Goal: Transaction & Acquisition: Purchase product/service

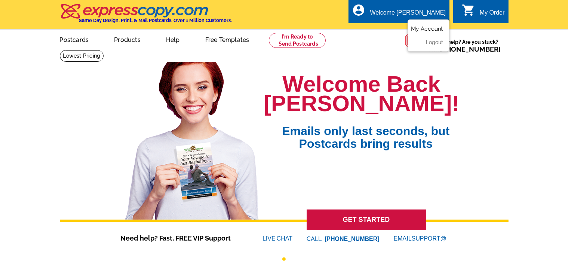
click at [422, 30] on link "My Account" at bounding box center [427, 28] width 32 height 7
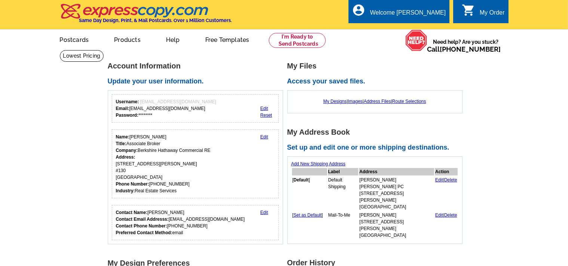
click at [265, 138] on link "Edit" at bounding box center [264, 136] width 8 height 5
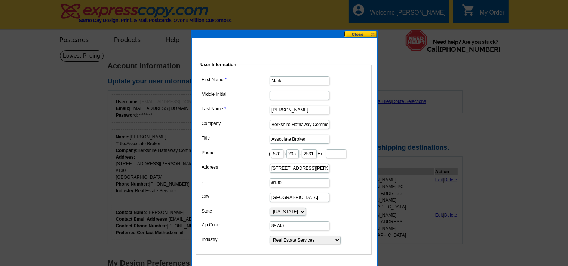
click at [309, 126] on input "Berkshire Hathaway Commercial RE" at bounding box center [300, 124] width 60 height 9
type input "OMNI Homes International - Commercial RE"
click at [316, 166] on input "2500 N. Pantano Rd." at bounding box center [300, 168] width 60 height 9
type input "2"
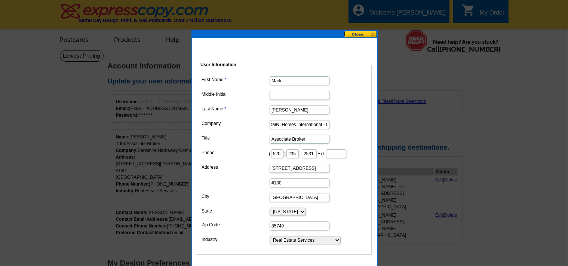
type input "7445 N. Oracle Rd."
type input "#201"
click at [300, 224] on input "85749" at bounding box center [300, 225] width 60 height 9
type input "85704"
click at [347, 210] on dd "Alabama Alaska Arizona Arkansas California Colorado Connecticut District of Col…" at bounding box center [284, 211] width 168 height 11
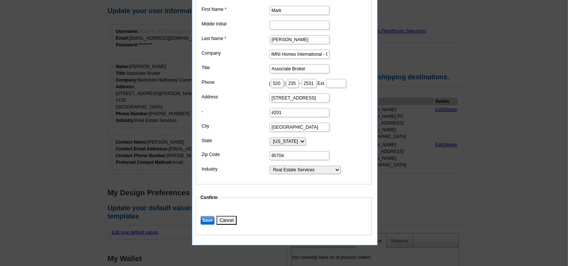
scroll to position [79, 0]
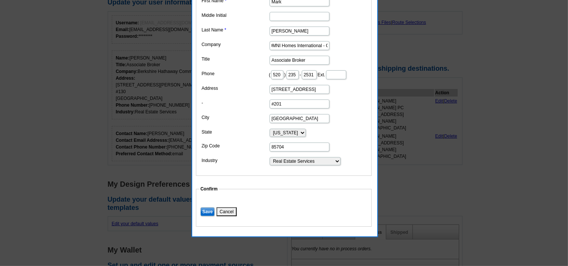
click at [202, 207] on input "Save" at bounding box center [207, 211] width 14 height 9
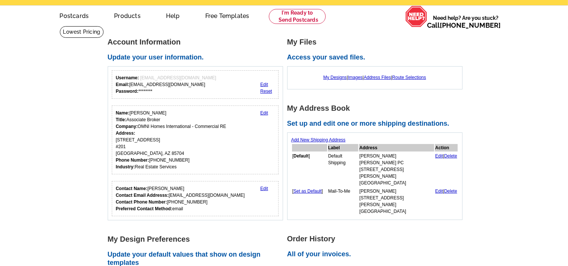
scroll to position [0, 0]
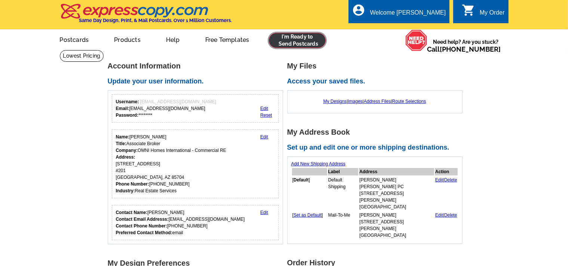
click at [302, 37] on link at bounding box center [297, 40] width 57 height 15
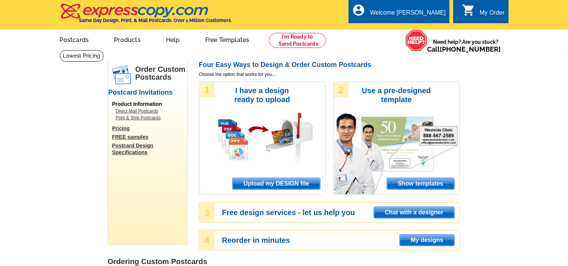
click at [280, 183] on span "Upload my DESIGN file" at bounding box center [276, 183] width 87 height 11
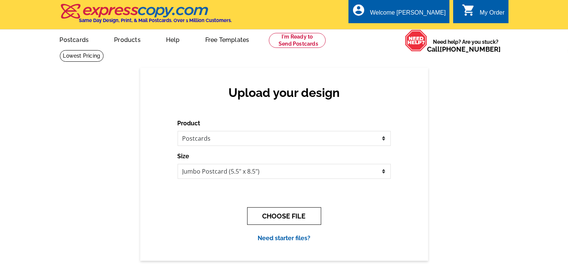
click at [290, 219] on button "CHOOSE FILE" at bounding box center [284, 216] width 74 height 18
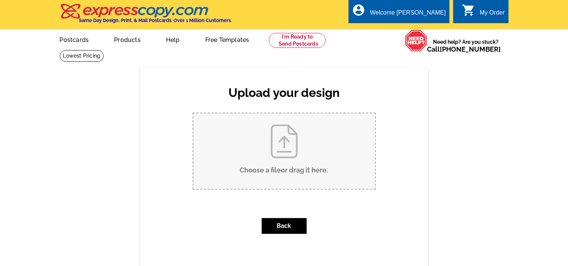
click at [276, 142] on input "Choose a file or drag it here ." at bounding box center [284, 151] width 182 height 76
type input "C:\fakepath\Marana sold 1.pdf"
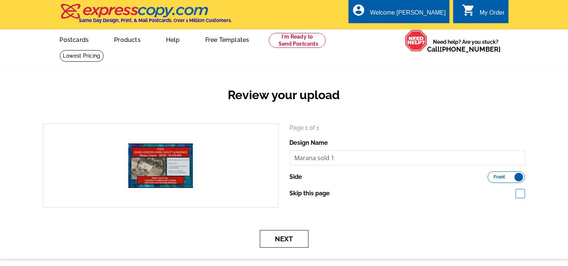
click at [289, 236] on button "Next" at bounding box center [284, 239] width 49 height 18
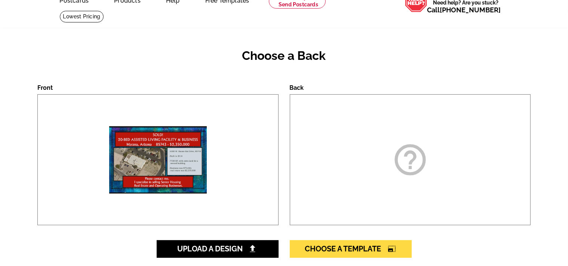
scroll to position [79, 0]
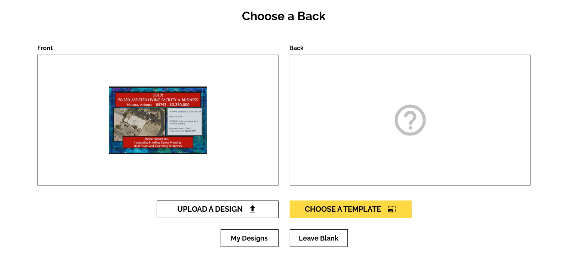
click at [223, 213] on span "Upload A Design" at bounding box center [217, 208] width 80 height 9
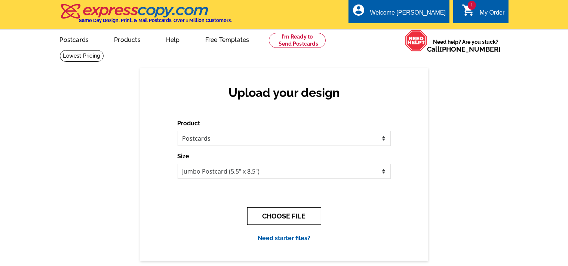
click at [284, 215] on button "CHOOSE FILE" at bounding box center [284, 216] width 74 height 18
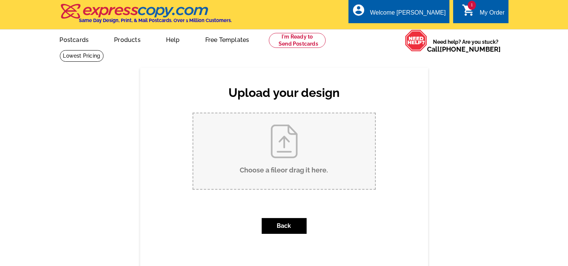
click at [287, 158] on input "Choose a file or drag it here ." at bounding box center [284, 151] width 182 height 76
type input "C:\fakepath\Marana sold 2 back page template.pdf"
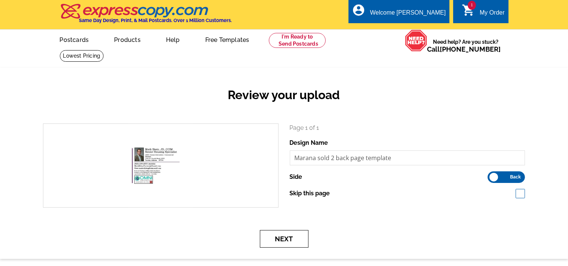
click at [285, 239] on button "Next" at bounding box center [284, 239] width 49 height 18
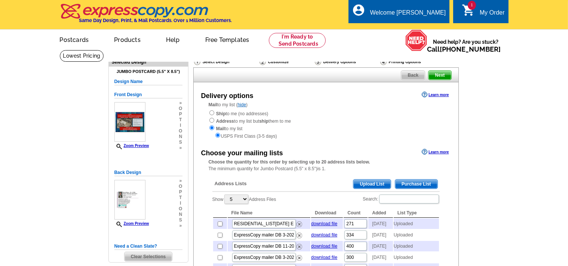
click at [370, 182] on span "Upload List" at bounding box center [371, 183] width 37 height 9
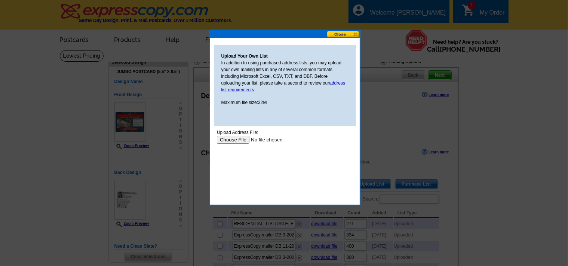
click at [234, 142] on input "file" at bounding box center [263, 139] width 95 height 8
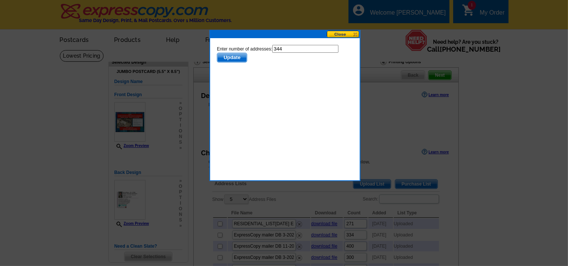
click at [233, 55] on span "Update" at bounding box center [232, 57] width 30 height 9
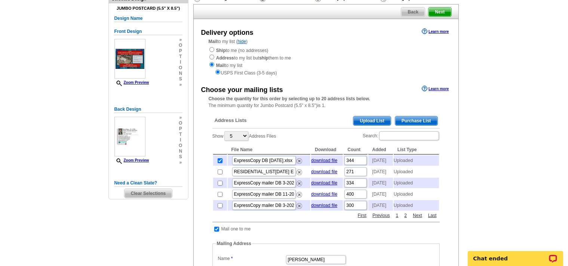
scroll to position [39, 0]
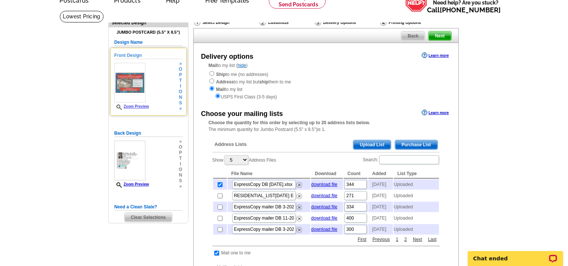
click at [129, 83] on img at bounding box center [129, 83] width 31 height 40
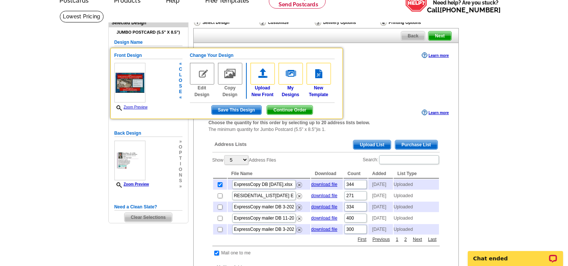
click at [132, 107] on link "Zoom Preview" at bounding box center [130, 107] width 33 height 4
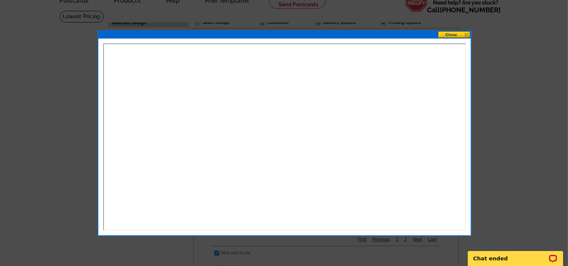
click at [453, 34] on button at bounding box center [454, 34] width 33 height 7
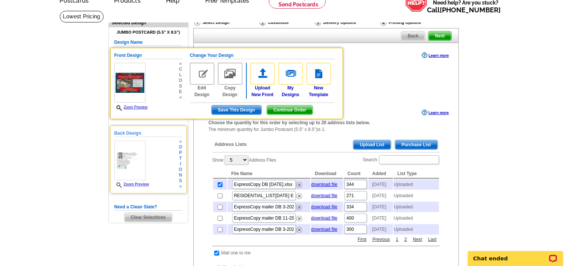
click at [135, 183] on link "Zoom Preview" at bounding box center [131, 184] width 35 height 4
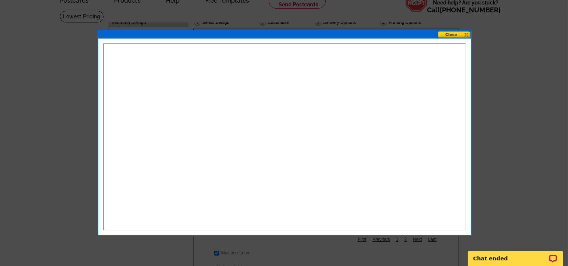
click at [454, 33] on button at bounding box center [454, 34] width 33 height 7
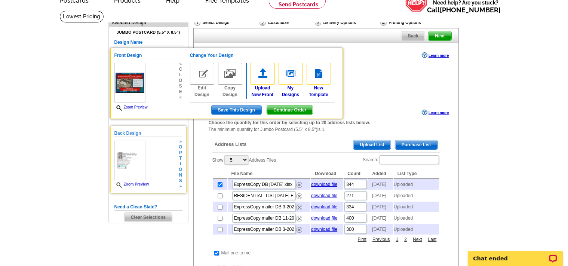
click at [133, 185] on link "Zoom Preview" at bounding box center [131, 184] width 35 height 4
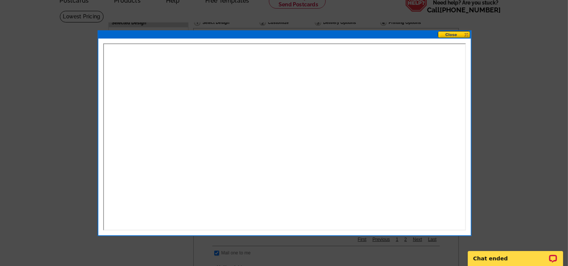
click at [450, 37] on button at bounding box center [454, 34] width 33 height 7
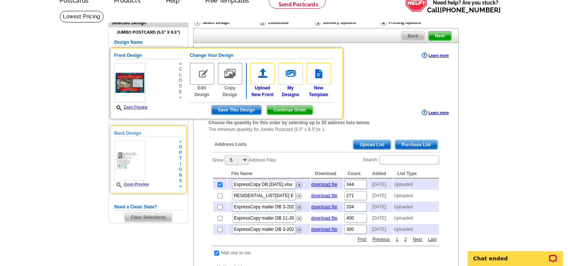
click at [180, 167] on span "o" at bounding box center [180, 170] width 3 height 6
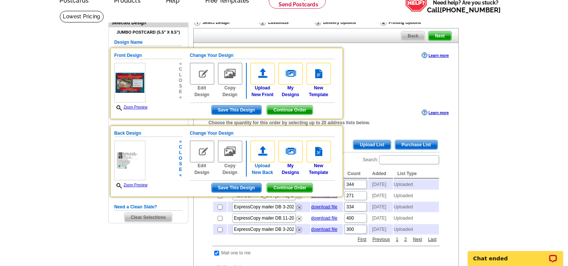
click at [261, 153] on img at bounding box center [262, 152] width 24 height 22
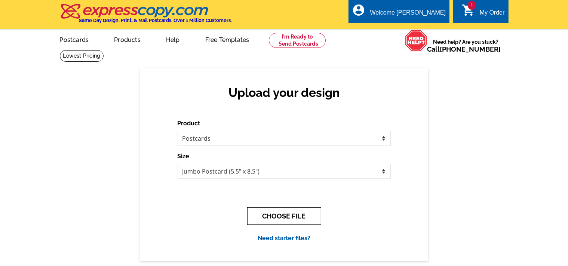
click at [281, 217] on button "CHOOSE FILE" at bounding box center [284, 216] width 74 height 18
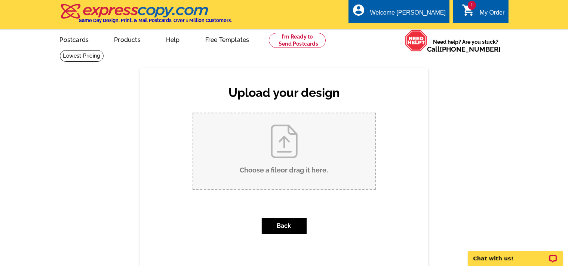
click at [289, 146] on input "Choose a file or drag it here ." at bounding box center [284, 151] width 182 height 76
type input "C:\fakepath\Marana sold 2 back page REVISED.pdf"
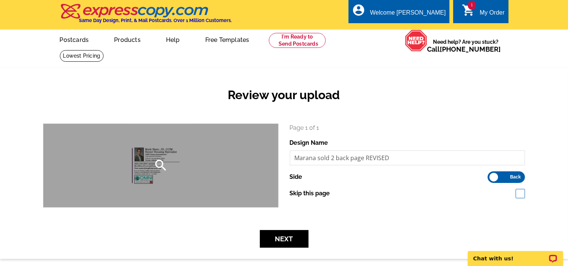
click at [159, 164] on icon "search" at bounding box center [160, 165] width 15 height 15
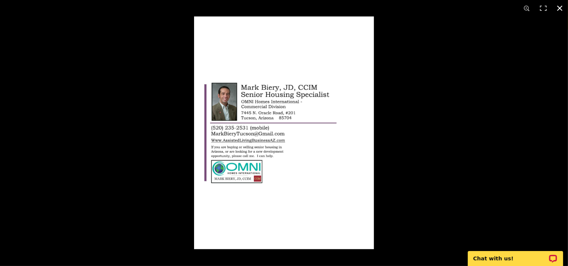
click at [560, 9] on button at bounding box center [559, 8] width 16 height 16
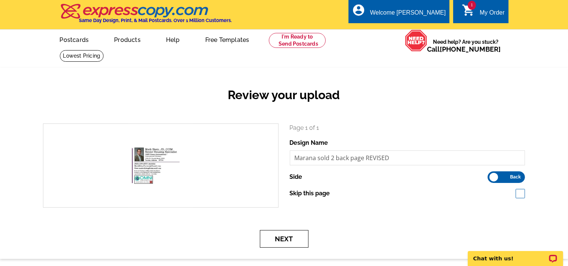
click at [284, 239] on button "Next" at bounding box center [284, 239] width 49 height 18
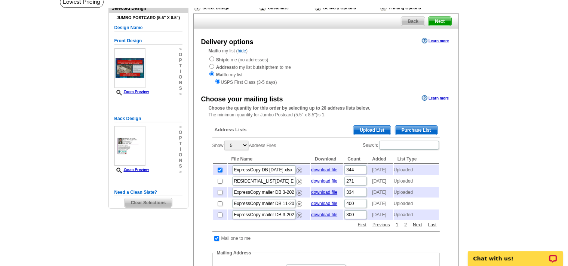
scroll to position [39, 0]
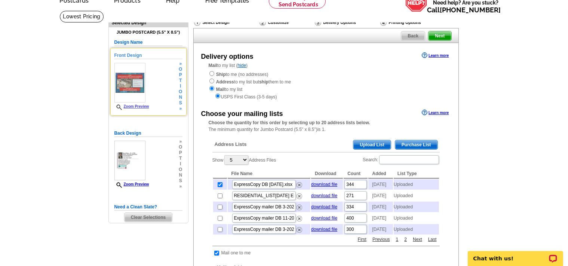
click at [142, 105] on link "Zoom Preview" at bounding box center [131, 106] width 35 height 4
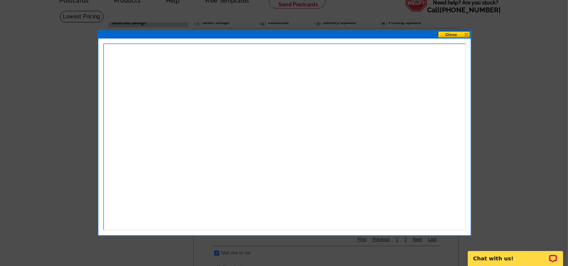
click at [451, 34] on button at bounding box center [454, 34] width 33 height 7
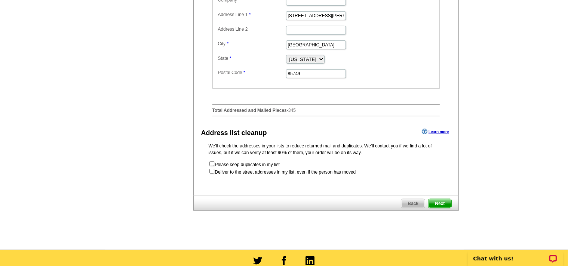
scroll to position [355, 0]
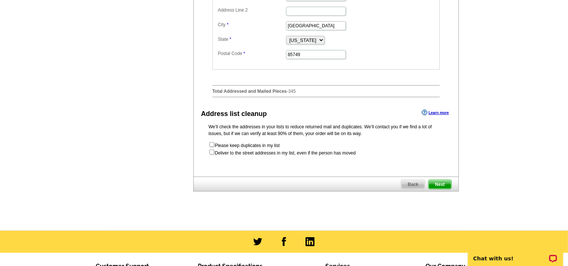
click at [439, 183] on span "Next" at bounding box center [439, 184] width 22 height 9
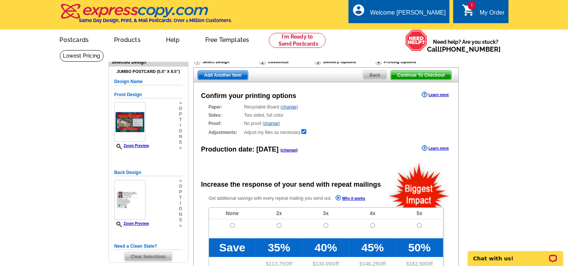
click at [273, 126] on link "change" at bounding box center [271, 123] width 15 height 5
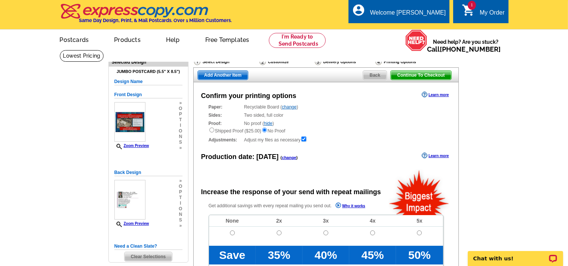
click at [299, 122] on div "Proof: No proof ( hide ) Shipped Proof ($25.00) No Proof" at bounding box center [326, 127] width 235 height 14
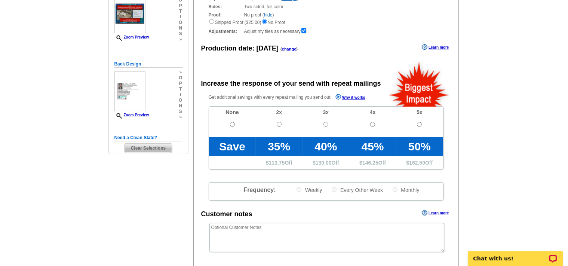
scroll to position [118, 0]
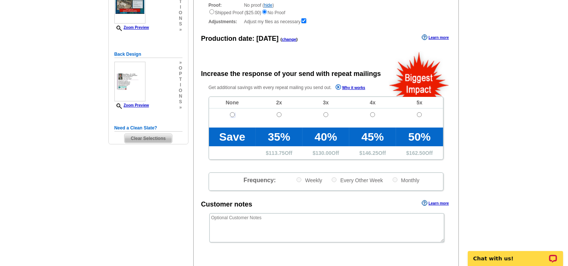
click at [234, 116] on input "radio" at bounding box center [232, 114] width 5 height 5
radio input "true"
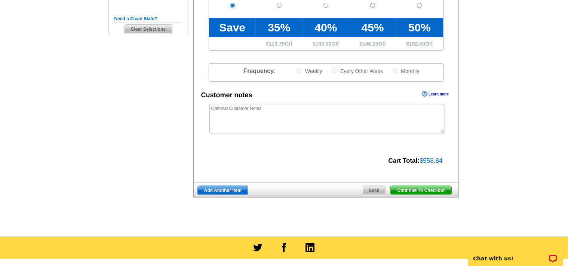
scroll to position [237, 0]
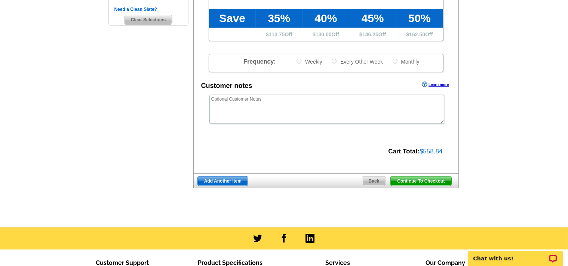
click at [425, 182] on span "Continue To Checkout" at bounding box center [421, 180] width 60 height 9
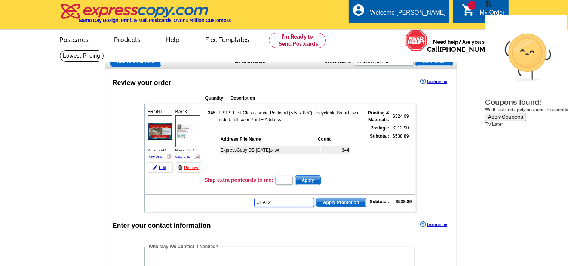
type input "CHAT20"
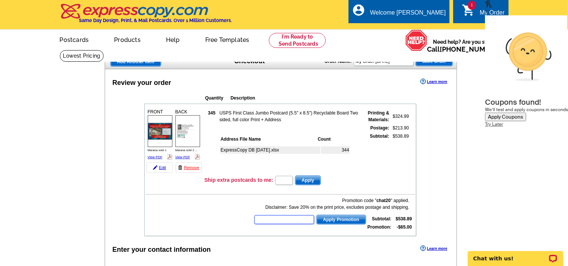
click at [294, 220] on input "text" at bounding box center [284, 219] width 60 height 9
type input "E3025"
click at [333, 217] on span "Apply Promotion" at bounding box center [341, 219] width 49 height 9
click at [497, 113] on button "Apply Coupons" at bounding box center [505, 117] width 41 height 9
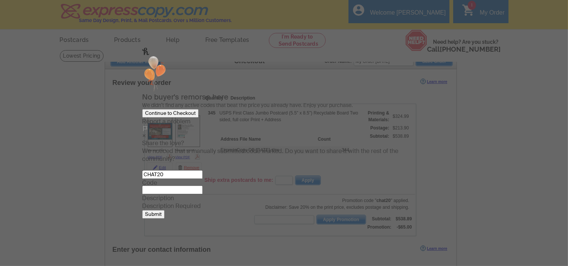
click at [196, 116] on div "Continue to Checkout" at bounding box center [170, 113] width 50 height 6
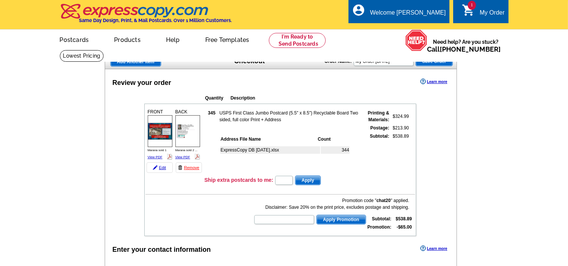
click at [306, 221] on input "text" at bounding box center [284, 219] width 60 height 9
type input "E3025"
click at [344, 222] on span "Apply Promotion" at bounding box center [341, 219] width 49 height 9
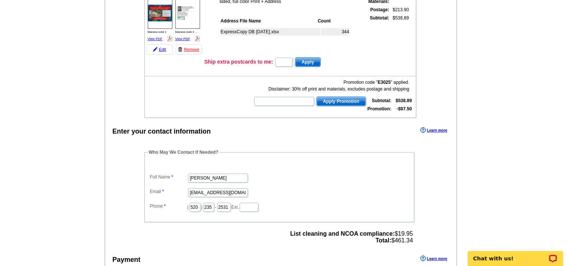
scroll to position [158, 0]
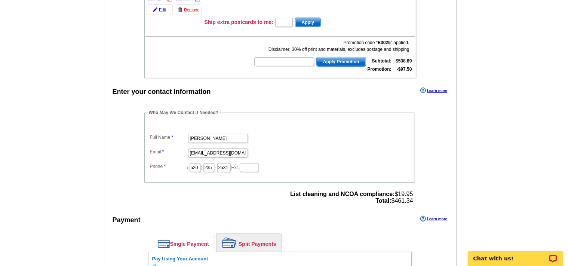
click at [433, 90] on link "Learn more" at bounding box center [433, 90] width 27 height 6
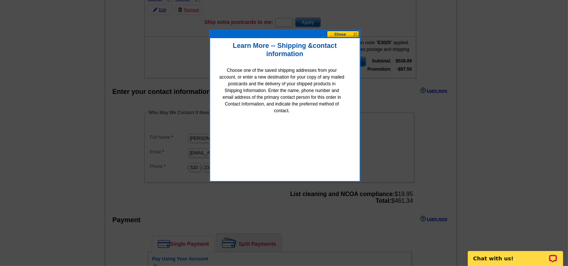
click at [344, 33] on button at bounding box center [343, 34] width 33 height 7
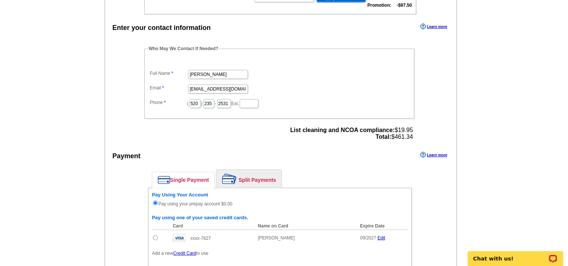
scroll to position [237, 0]
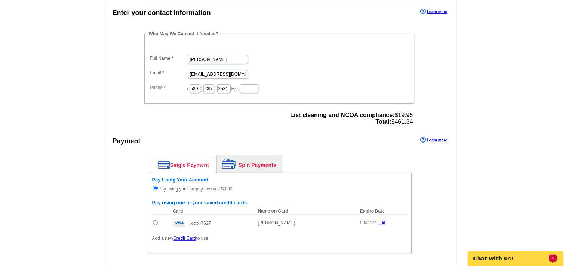
click at [511, 260] on p "Chat with us!" at bounding box center [510, 258] width 74 height 6
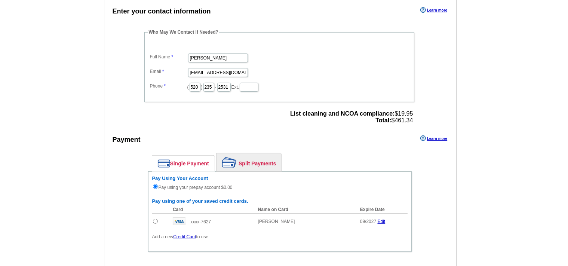
scroll to position [316, 0]
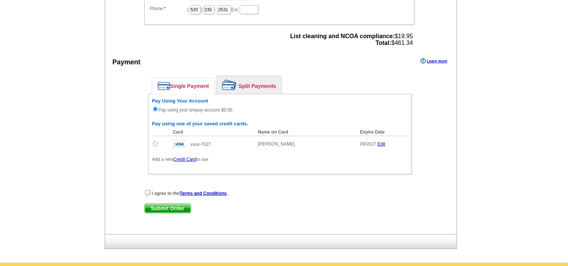
click at [146, 194] on input "checkbox" at bounding box center [147, 192] width 5 height 5
checkbox input "true"
click at [166, 207] on span "Submit Order" at bounding box center [168, 208] width 46 height 9
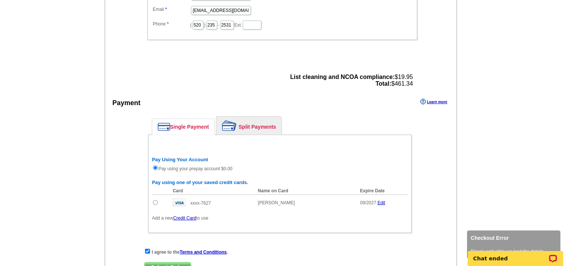
scroll to position [392, 0]
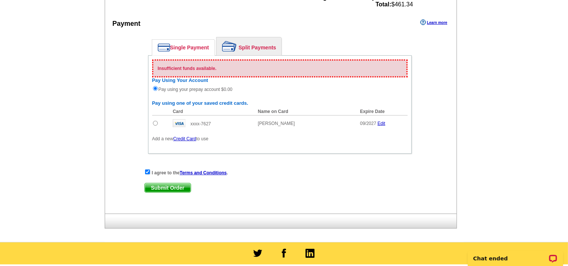
click at [156, 123] on input "radio" at bounding box center [155, 123] width 5 height 5
radio input "true"
radio input "false"
click at [160, 185] on span "Submit Order" at bounding box center [168, 187] width 46 height 9
